Goal: Task Accomplishment & Management: Manage account settings

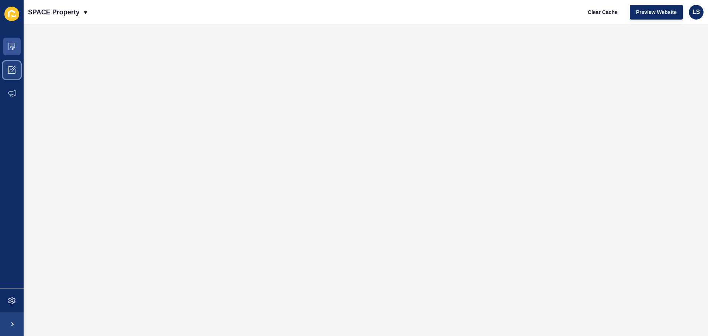
click at [9, 59] on span at bounding box center [12, 70] width 24 height 24
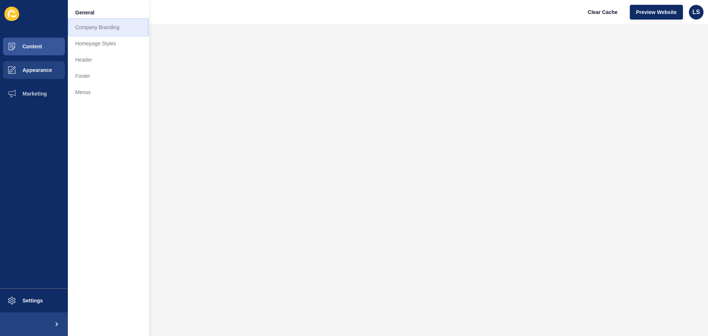
click at [83, 28] on link "Company Branding" at bounding box center [108, 27] width 81 height 16
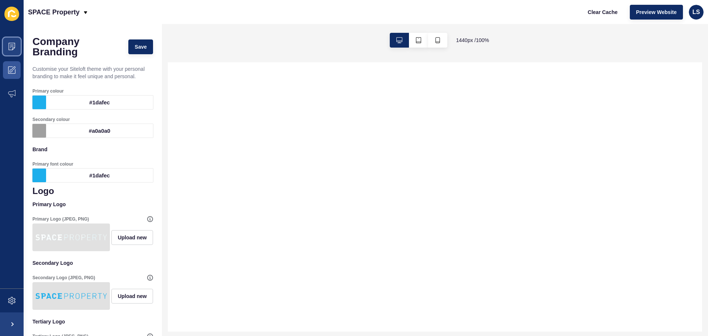
click at [21, 47] on span at bounding box center [12, 47] width 24 height 24
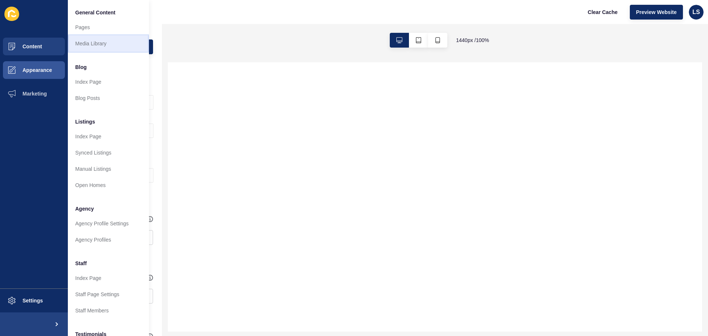
click at [99, 48] on link "Media Library" at bounding box center [108, 43] width 81 height 16
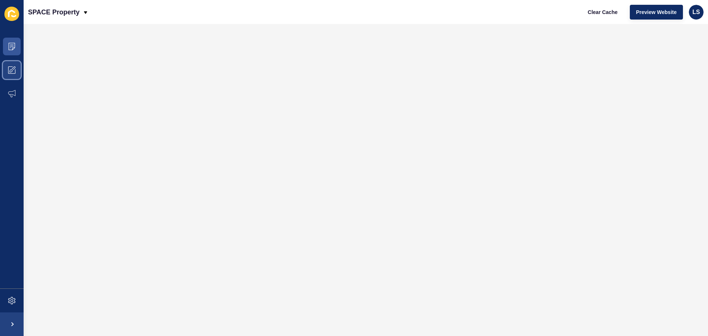
click at [12, 71] on icon at bounding box center [11, 70] width 3 height 3
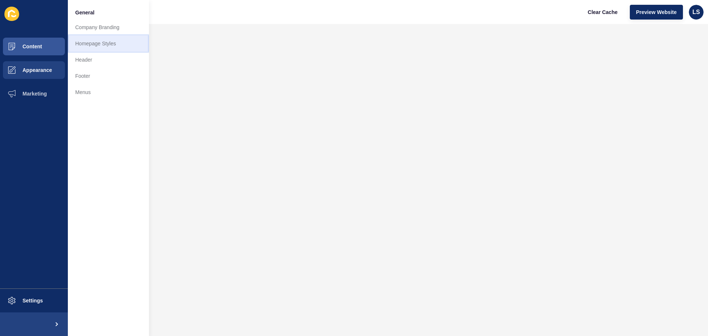
click at [107, 44] on link "Homepage Styles" at bounding box center [108, 43] width 81 height 16
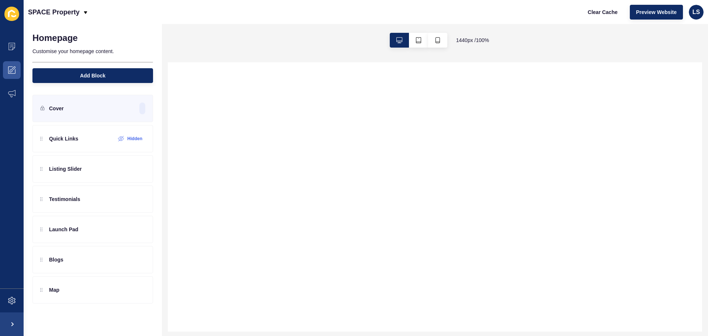
drag, startPoint x: 135, startPoint y: 117, endPoint x: 139, endPoint y: 112, distance: 6.0
click at [135, 117] on div "Cover" at bounding box center [92, 108] width 121 height 27
click at [139, 109] on icon at bounding box center [139, 108] width 6 height 6
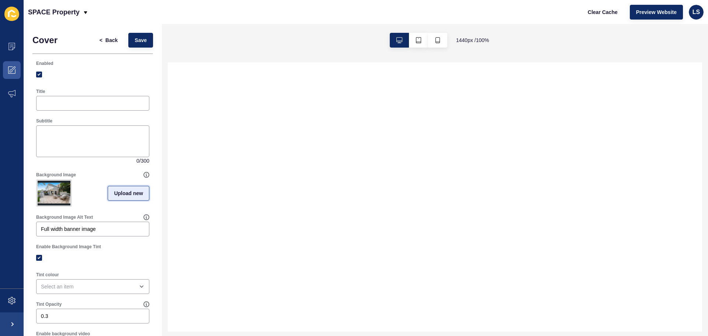
click at [123, 191] on button "Upload new" at bounding box center [129, 193] width 42 height 15
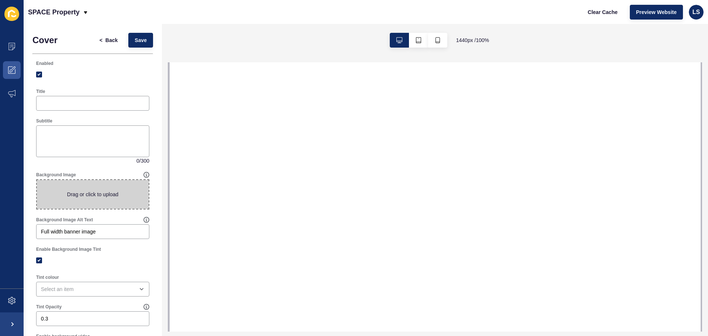
select select
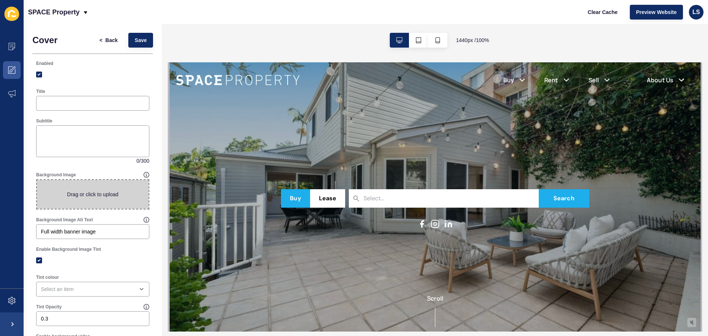
click at [108, 191] on span at bounding box center [93, 194] width 112 height 29
click at [37, 180] on input "Drag or click to upload" at bounding box center [37, 180] width 0 height 0
type input "C:\fakepath\Bellerose.jpg"
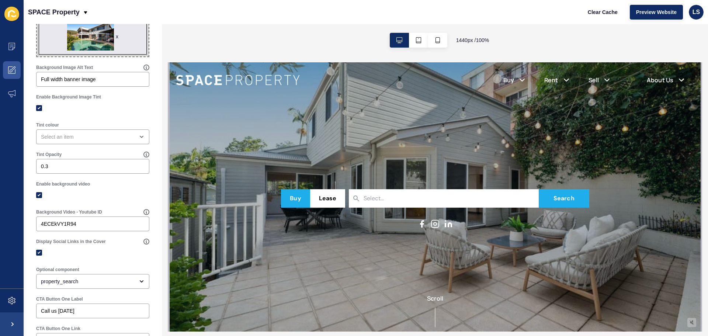
scroll to position [184, 0]
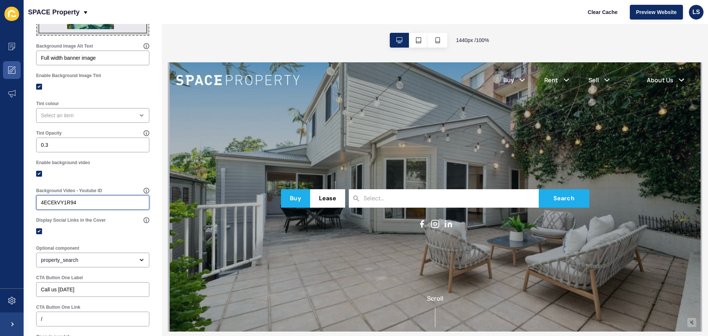
drag, startPoint x: 96, startPoint y: 199, endPoint x: 26, endPoint y: 199, distance: 70.0
click at [26, 199] on div "Cover < Back Save Enabled Title Subtitle 0 / 300 Background Image x Drag or cli…" at bounding box center [93, 179] width 138 height 679
paste input "BUumKnv1B9A"
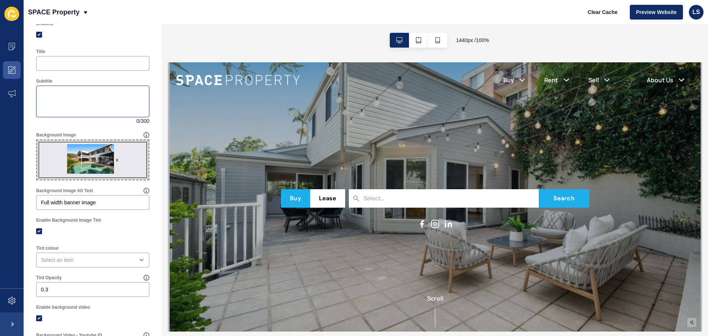
scroll to position [0, 0]
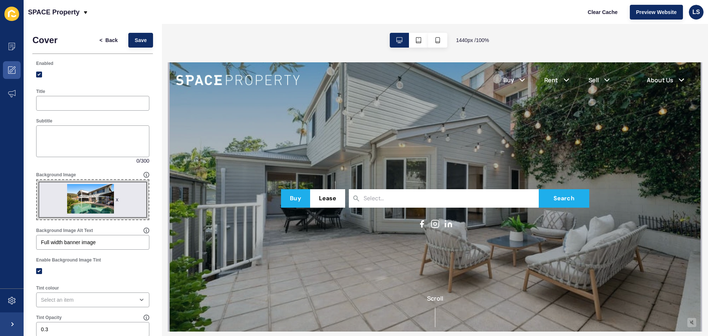
type input "BUumKnv1B9A"
click at [133, 33] on button "Save" at bounding box center [140, 40] width 25 height 15
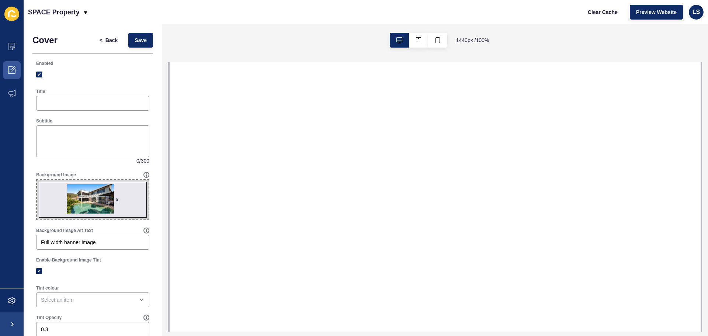
select select
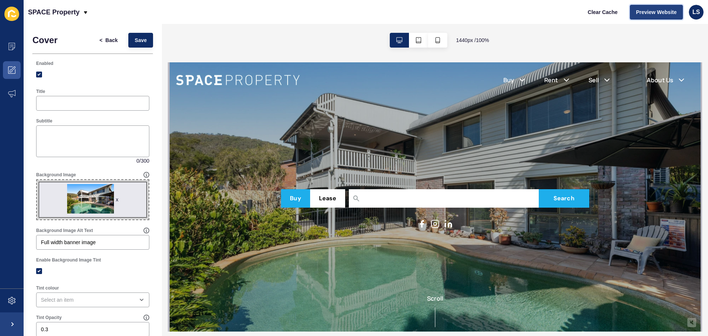
click at [665, 14] on span "Preview Website" at bounding box center [656, 11] width 41 height 7
click at [602, 11] on span "Clear Cache" at bounding box center [602, 11] width 30 height 7
